Goal: Transaction & Acquisition: Book appointment/travel/reservation

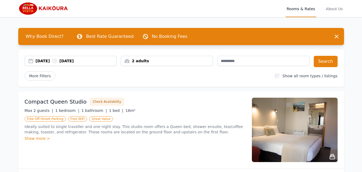
click at [31, 61] on div "[DATE] [DATE]" at bounding box center [71, 60] width 92 height 5
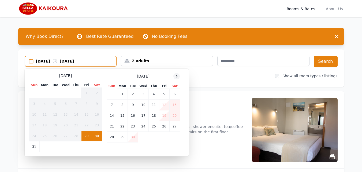
click at [177, 76] on icon at bounding box center [176, 76] width 4 height 4
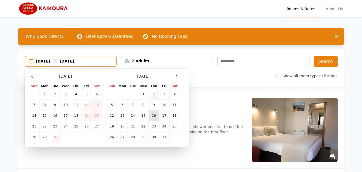
click at [153, 116] on td "16" at bounding box center [154, 115] width 10 height 11
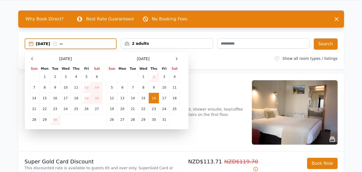
scroll to position [27, 0]
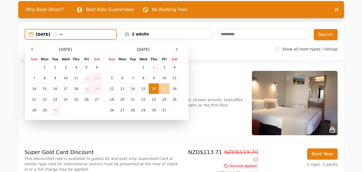
click at [165, 88] on td "17" at bounding box center [164, 88] width 10 height 11
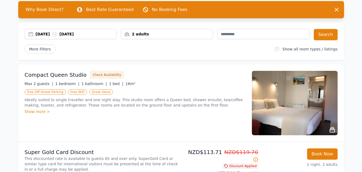
click at [127, 33] on div "2 adults" at bounding box center [167, 33] width 92 height 5
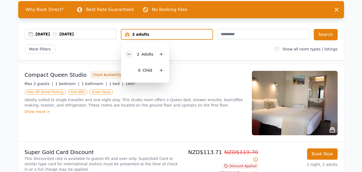
click at [128, 52] on icon at bounding box center [129, 54] width 4 height 4
click at [326, 32] on button "Search" at bounding box center [325, 34] width 24 height 11
